Goal: Transaction & Acquisition: Purchase product/service

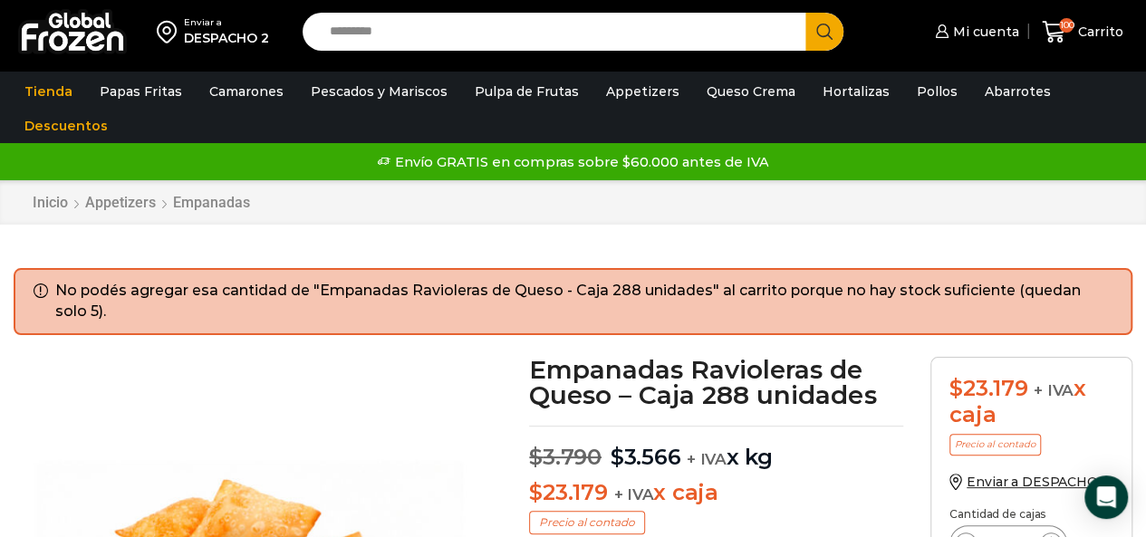
click at [380, 35] on input "Search input" at bounding box center [559, 32] width 477 height 38
type input "*****"
click at [806, 13] on button "Search" at bounding box center [825, 32] width 38 height 38
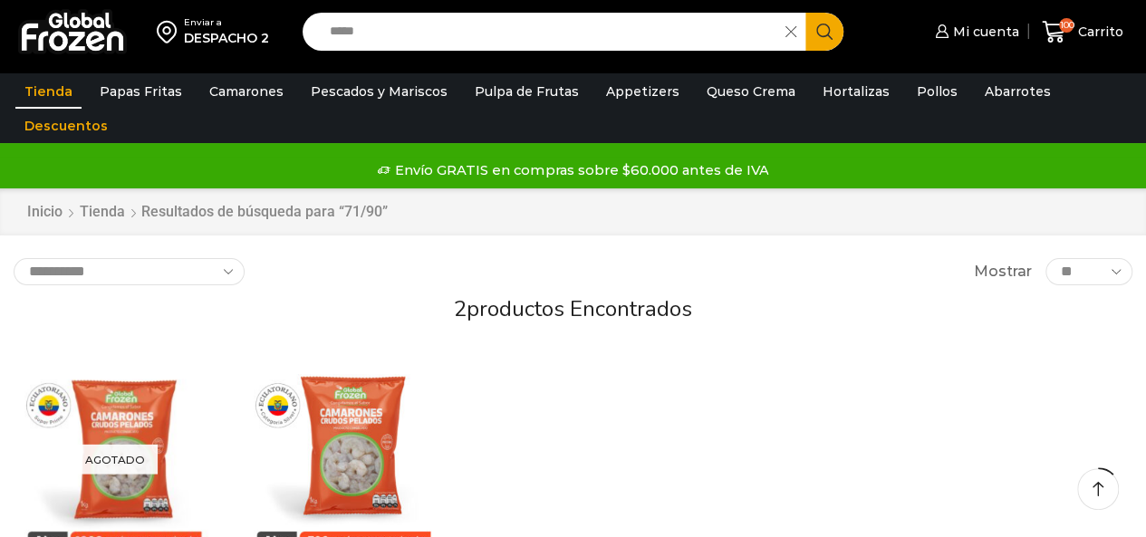
scroll to position [272, 0]
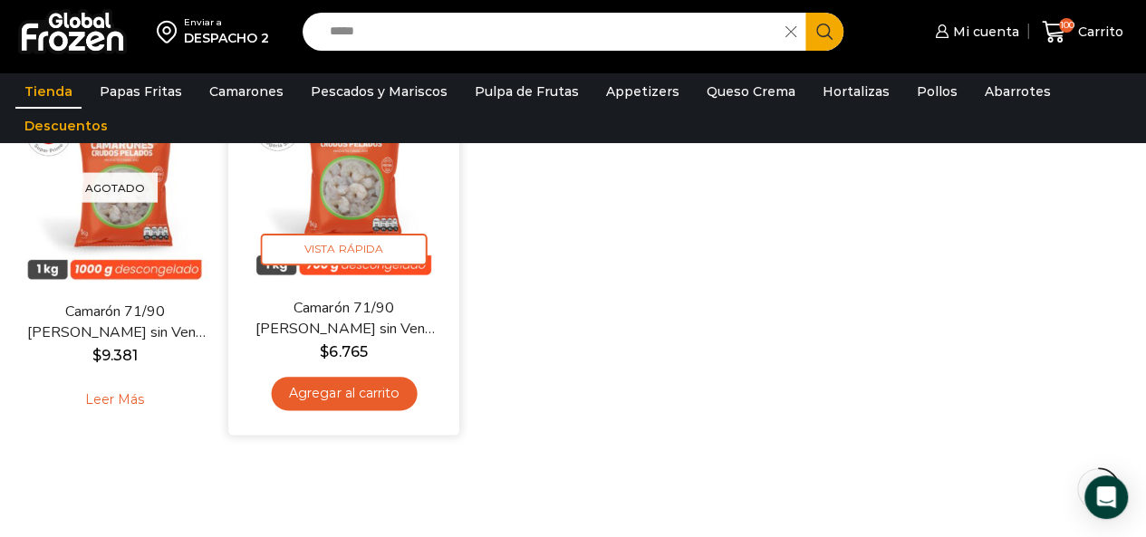
drag, startPoint x: 355, startPoint y: 314, endPoint x: 366, endPoint y: 302, distance: 16.7
click at [355, 314] on link "Camarón 71/90 [PERSON_NAME] sin Vena – Silver – Caja 10 kg" at bounding box center [343, 318] width 183 height 43
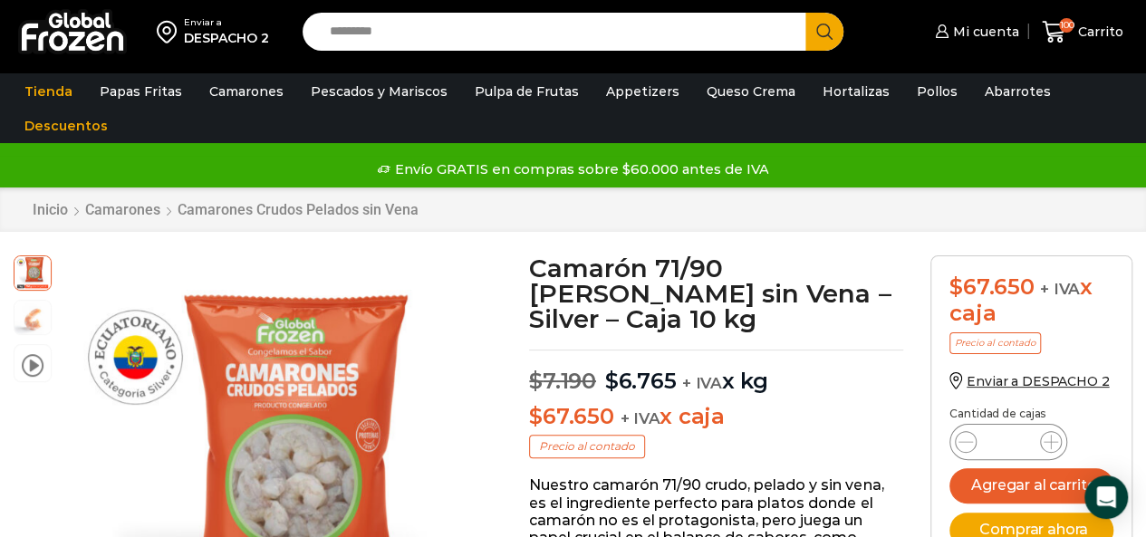
click at [254, 32] on div "DESPACHO 2" at bounding box center [226, 38] width 85 height 18
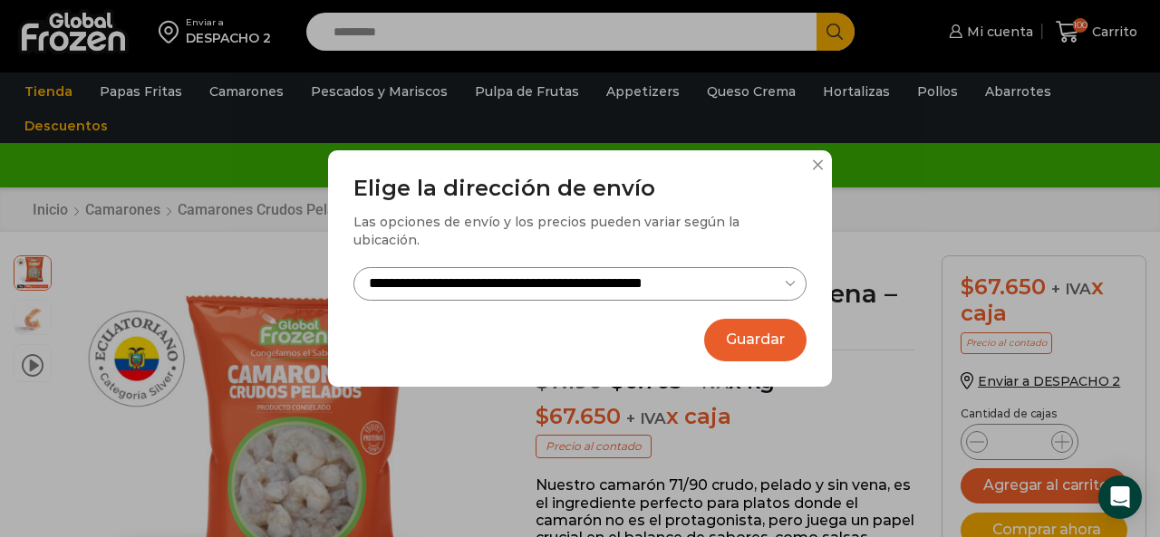
click at [916, 379] on div "**********" at bounding box center [580, 268] width 1160 height 537
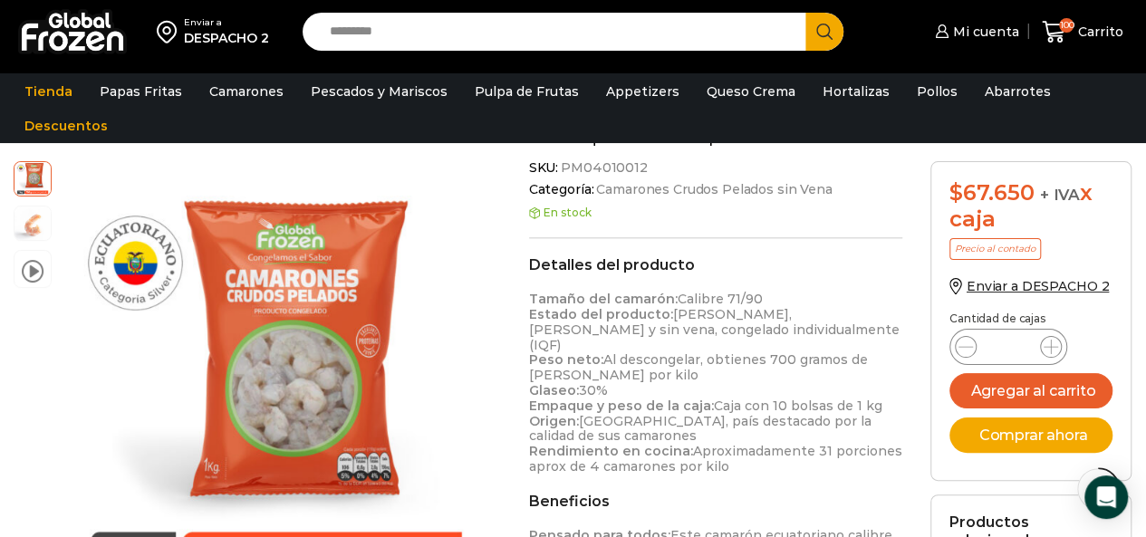
scroll to position [907, 0]
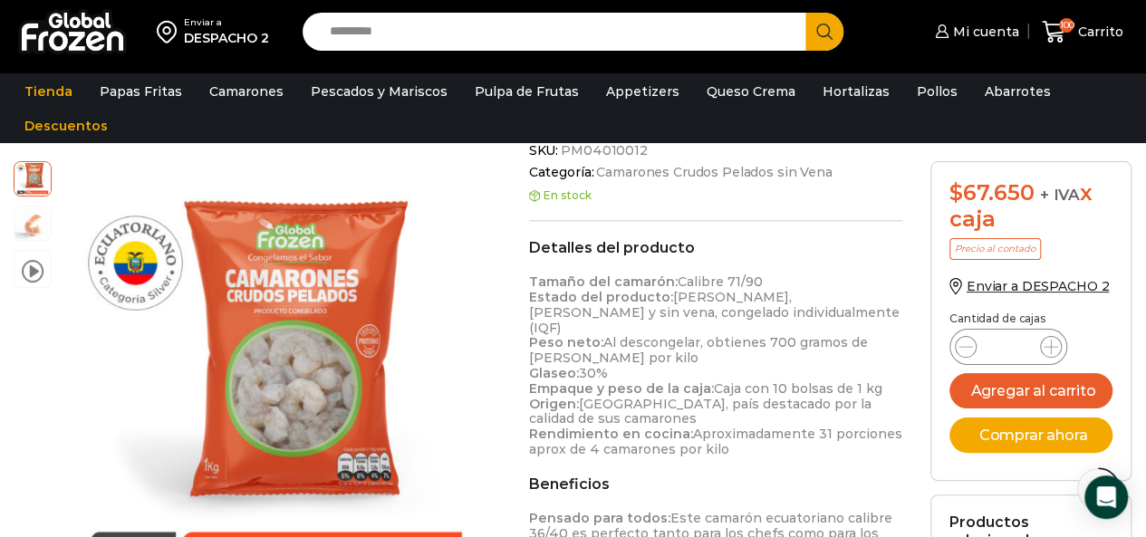
drag, startPoint x: 534, startPoint y: 355, endPoint x: 618, endPoint y: 347, distance: 84.7
click at [604, 356] on p "Tamaño del camarón: Calibre 71/90 Estado del producto: Crudo, pelado y sin vena…" at bounding box center [716, 366] width 374 height 183
click at [618, 347] on p "Tamaño del camarón: Calibre 71/90 Estado del producto: Crudo, pelado y sin vena…" at bounding box center [716, 366] width 374 height 183
drag, startPoint x: 609, startPoint y: 360, endPoint x: 613, endPoint y: 351, distance: 9.8
click at [613, 351] on p "Tamaño del camarón: Calibre 71/90 Estado del producto: Crudo, pelado y sin vena…" at bounding box center [716, 366] width 374 height 183
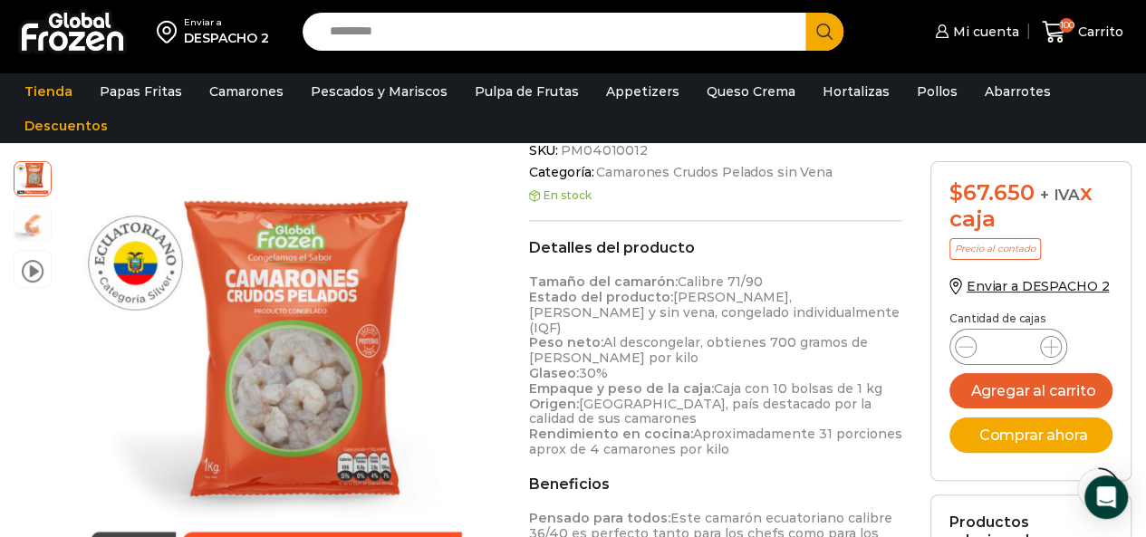
click at [610, 354] on p "Tamaño del camarón: Calibre 71/90 Estado del producto: Crudo, pelado y sin vena…" at bounding box center [716, 366] width 374 height 183
drag, startPoint x: 607, startPoint y: 357, endPoint x: 526, endPoint y: 349, distance: 82.0
click at [526, 349] on div "Camarón 71/90 Crudo Pelado sin Vena – Silver – Caja 10 kg $ 7.190 Original pric…" at bounding box center [716, 215] width 401 height 1733
click at [592, 363] on p "Tamaño del camarón: Calibre 71/90 Estado del producto: Crudo, pelado y sin vena…" at bounding box center [716, 366] width 374 height 183
drag, startPoint x: 613, startPoint y: 362, endPoint x: 533, endPoint y: 358, distance: 79.8
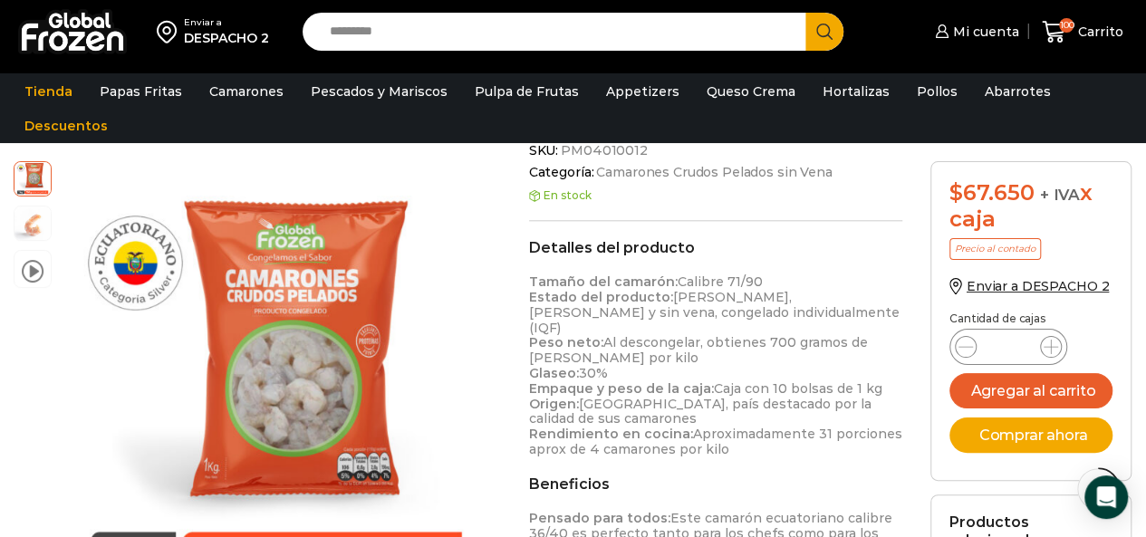
click at [533, 358] on p "Tamaño del camarón: Calibre 71/90 Estado del producto: Crudo, pelado y sin vena…" at bounding box center [716, 366] width 374 height 183
copy p "Glaseo: 30%"
